Goal: Download file/media

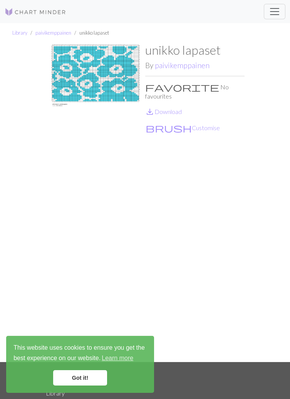
click at [111, 83] on img at bounding box center [95, 203] width 99 height 320
click at [102, 69] on img at bounding box center [95, 203] width 99 height 320
click at [172, 108] on link "save_alt Download" at bounding box center [163, 111] width 37 height 7
